Goal: Task Accomplishment & Management: Manage account settings

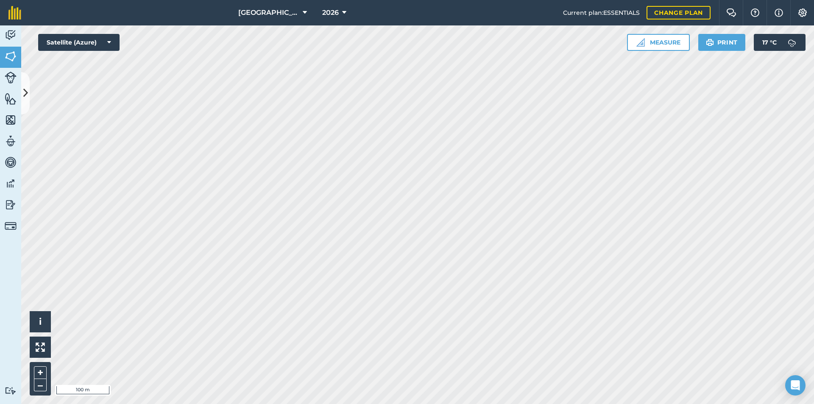
click at [444, 404] on html "Ashtree Farm 2026 Current plan : ESSENTIALS Change plan Farm Chat Help Info Set…" at bounding box center [407, 202] width 814 height 404
click at [324, 7] on button "2026" at bounding box center [334, 12] width 31 height 25
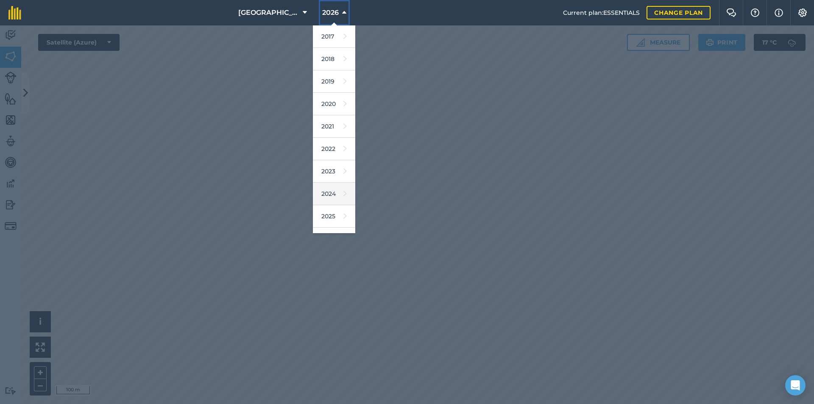
scroll to position [39, 0]
click at [340, 200] on icon at bounding box center [343, 199] width 7 height 12
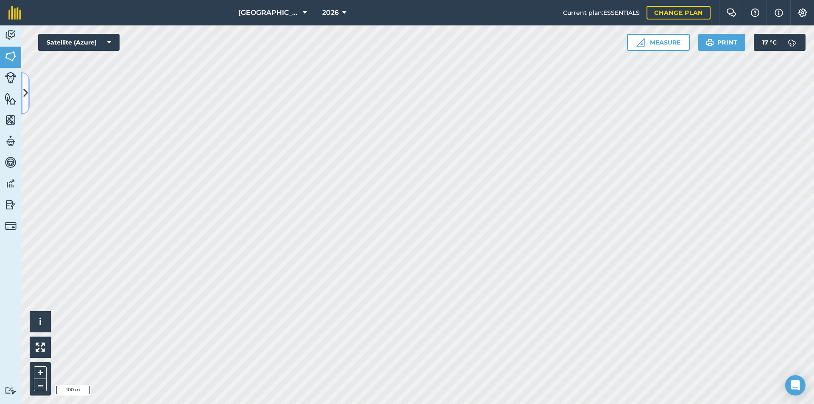
click at [29, 97] on button at bounding box center [25, 93] width 8 height 42
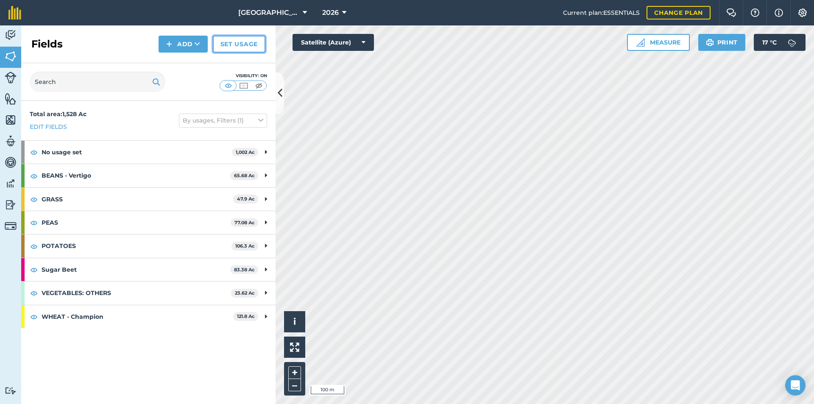
click at [233, 46] on link "Set usage" at bounding box center [239, 44] width 53 height 17
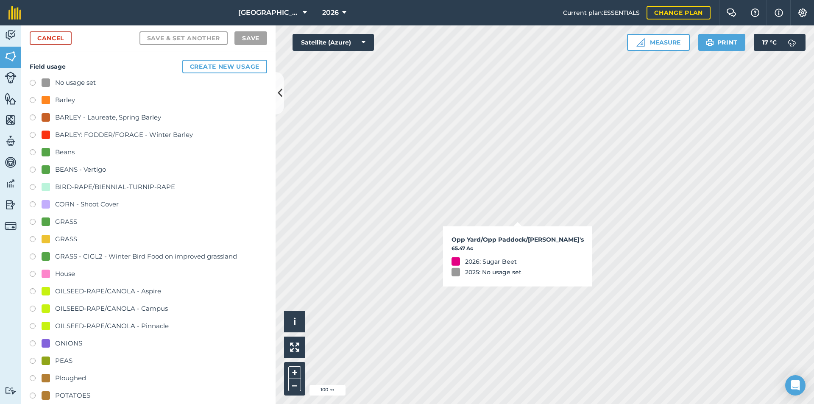
checkbox input "true"
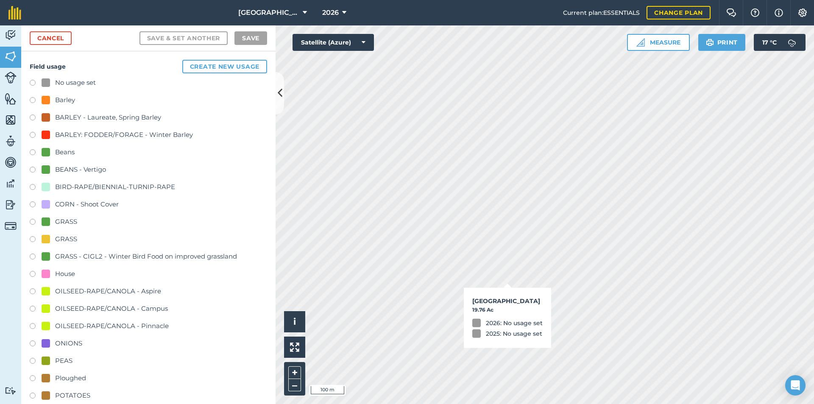
checkbox input "true"
click at [59, 35] on link "Cancel" at bounding box center [51, 38] width 42 height 14
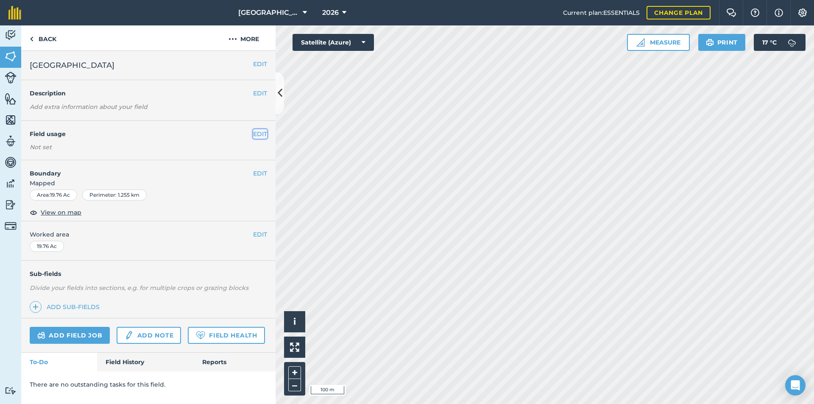
click at [255, 134] on button "EDIT" at bounding box center [260, 133] width 14 height 9
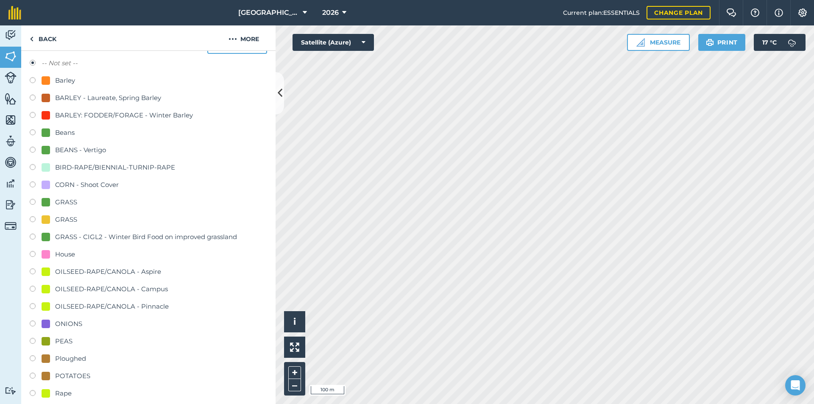
scroll to position [170, 0]
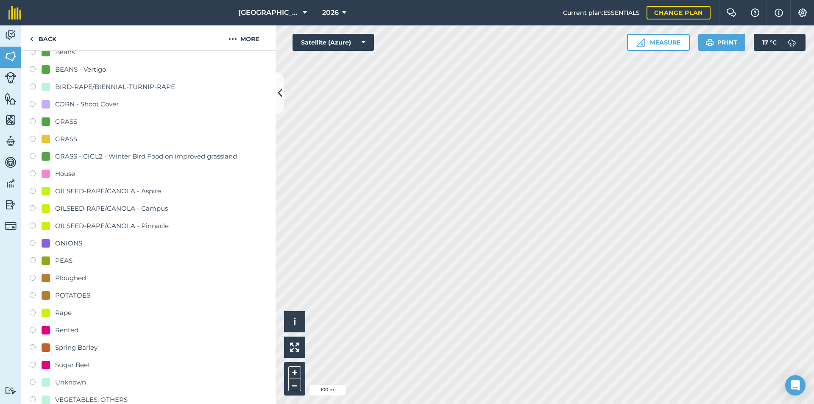
click at [59, 259] on div "PEAS" at bounding box center [63, 261] width 17 height 10
radio input "true"
radio input "false"
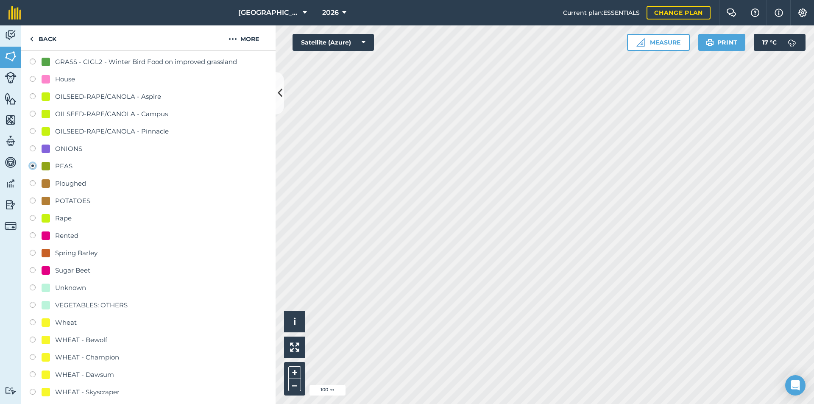
scroll to position [382, 0]
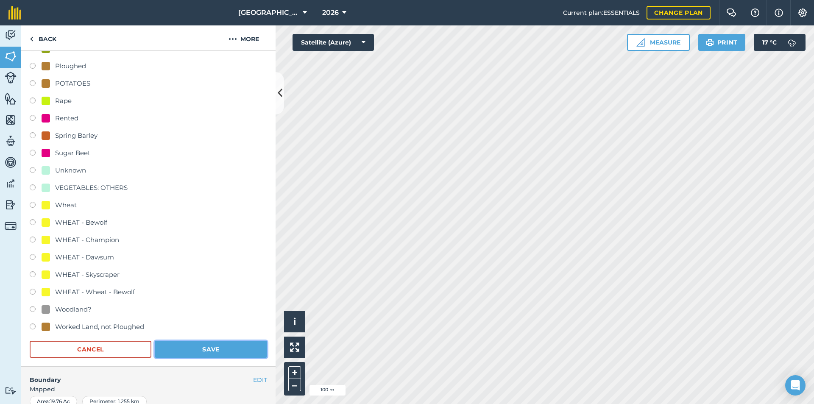
click at [207, 354] on button "Save" at bounding box center [211, 349] width 112 height 17
